Goal: Find specific page/section: Find specific page/section

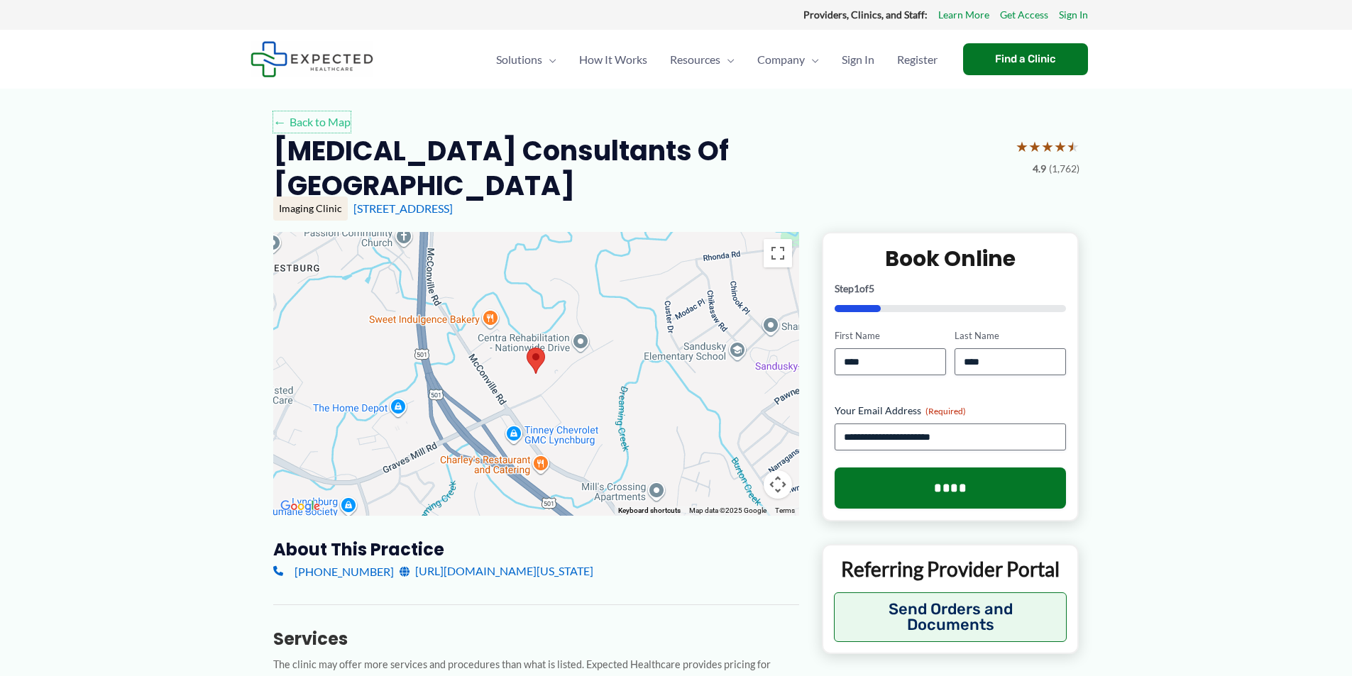
click at [310, 119] on link "← Back to Map" at bounding box center [311, 121] width 77 height 21
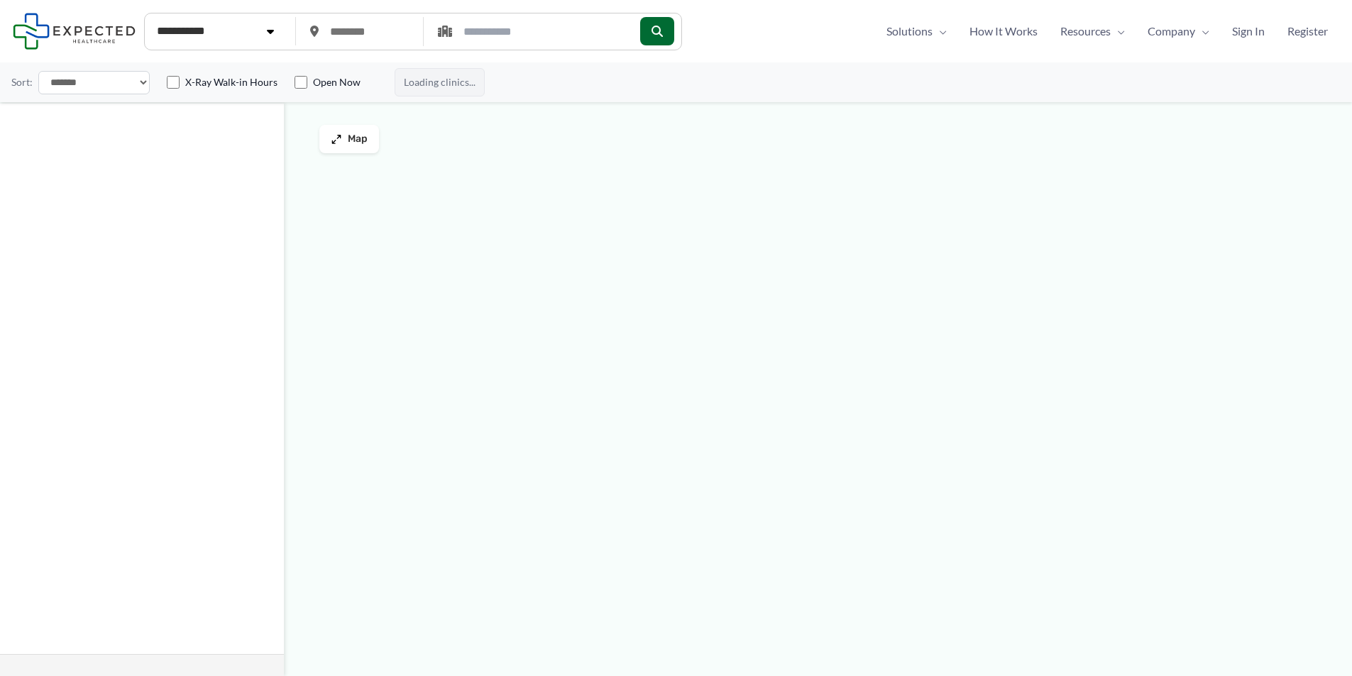
type input "*****"
